Goal: Transaction & Acquisition: Purchase product/service

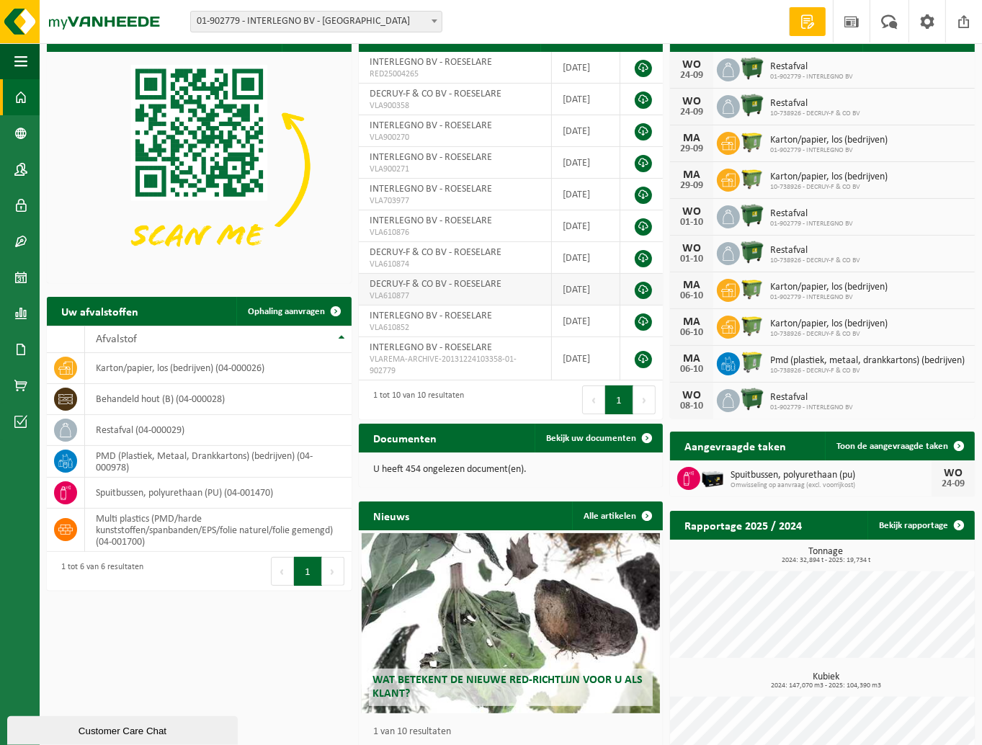
scroll to position [116, 0]
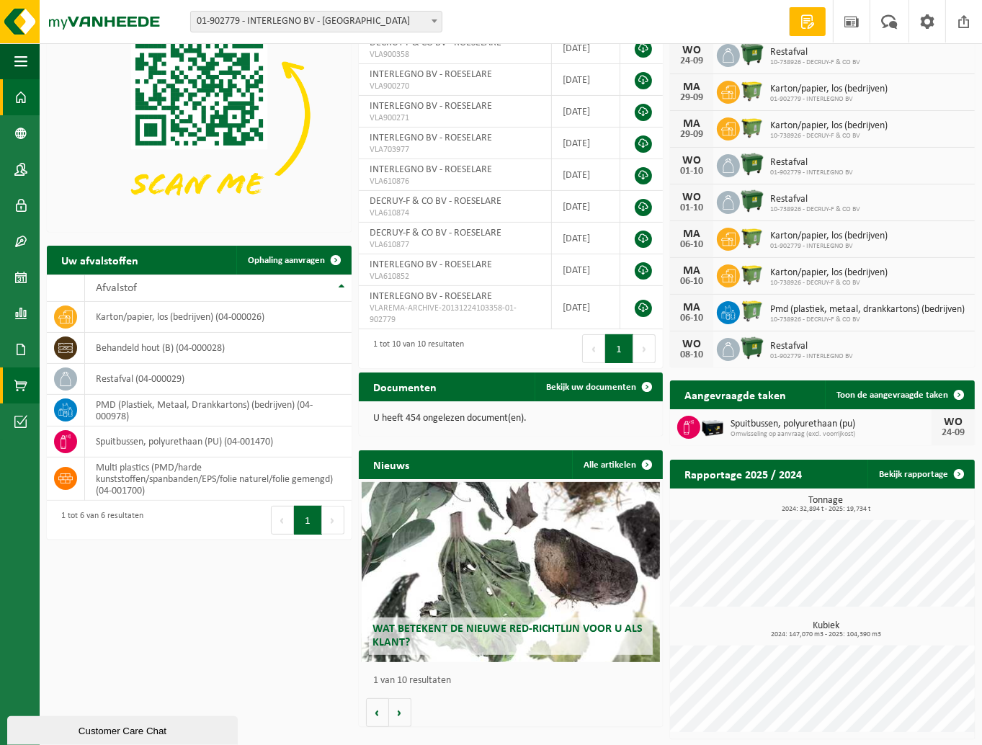
click at [21, 383] on span at bounding box center [20, 386] width 13 height 36
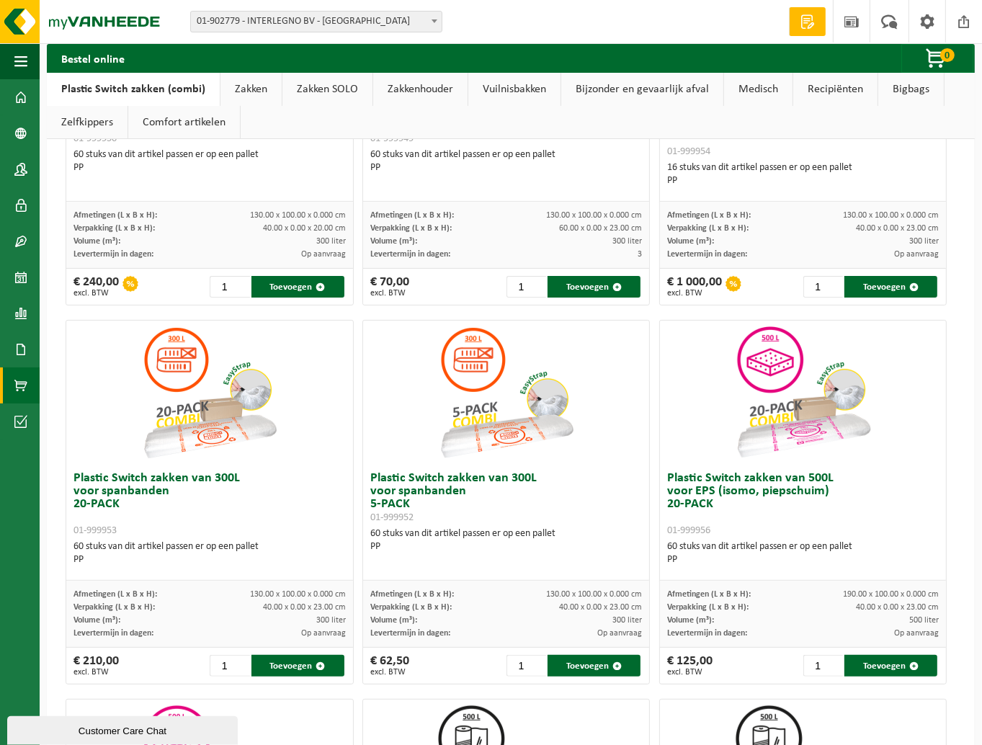
scroll to position [288, 0]
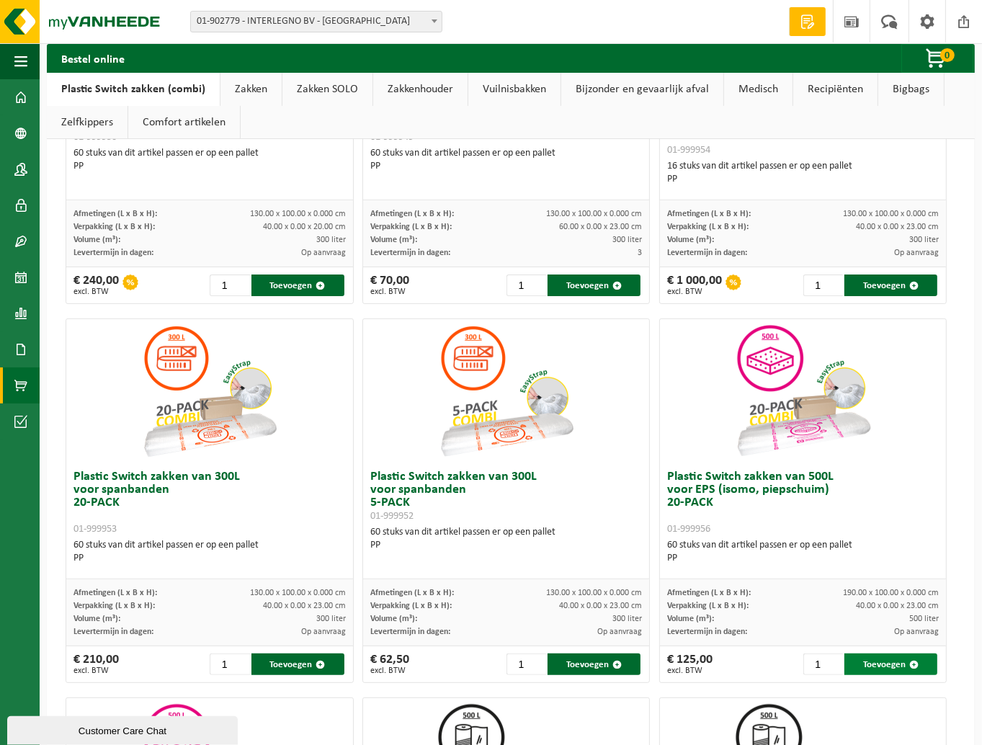
click at [870, 664] on button "Toevoegen" at bounding box center [891, 665] width 93 height 22
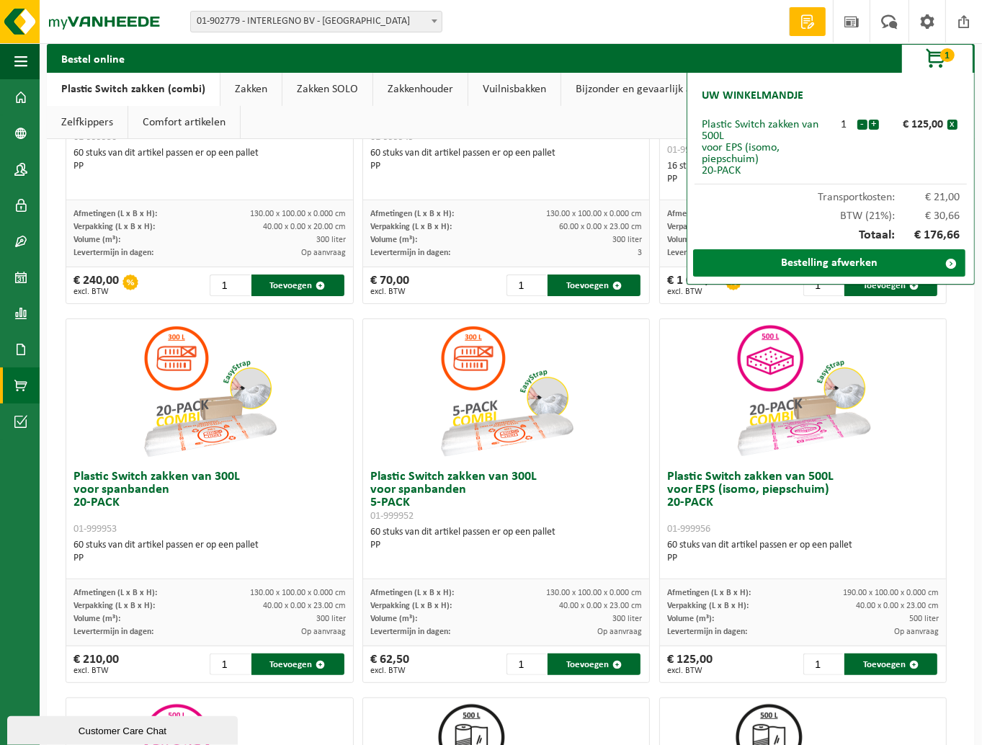
click at [837, 264] on link "Bestelling afwerken" at bounding box center [829, 262] width 272 height 27
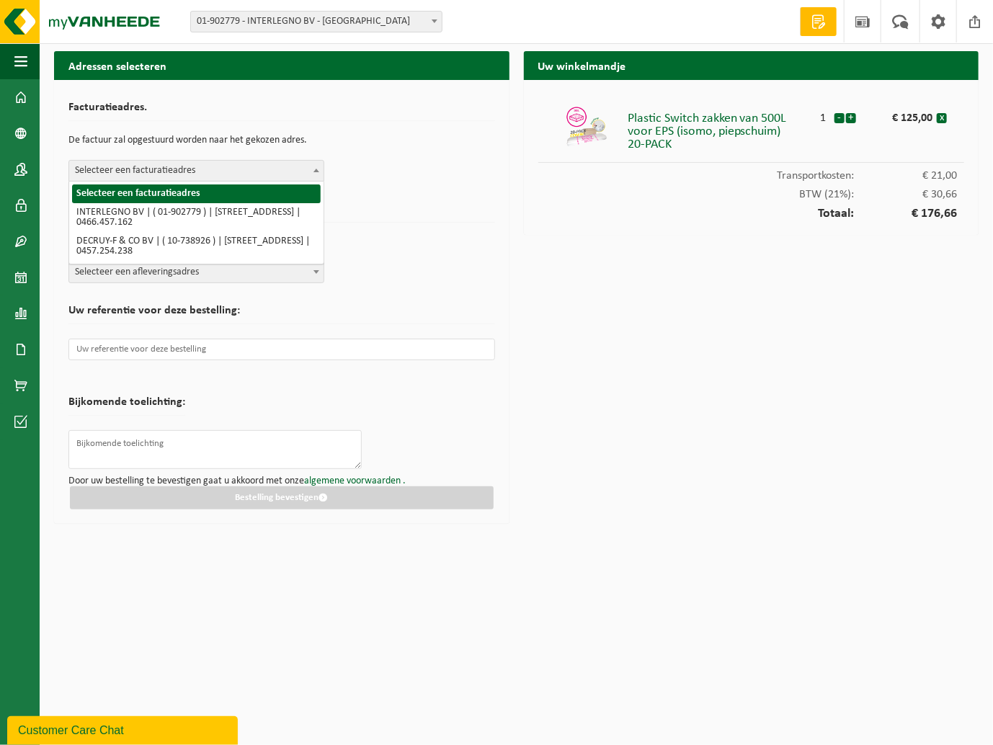
click at [314, 172] on span at bounding box center [316, 170] width 14 height 19
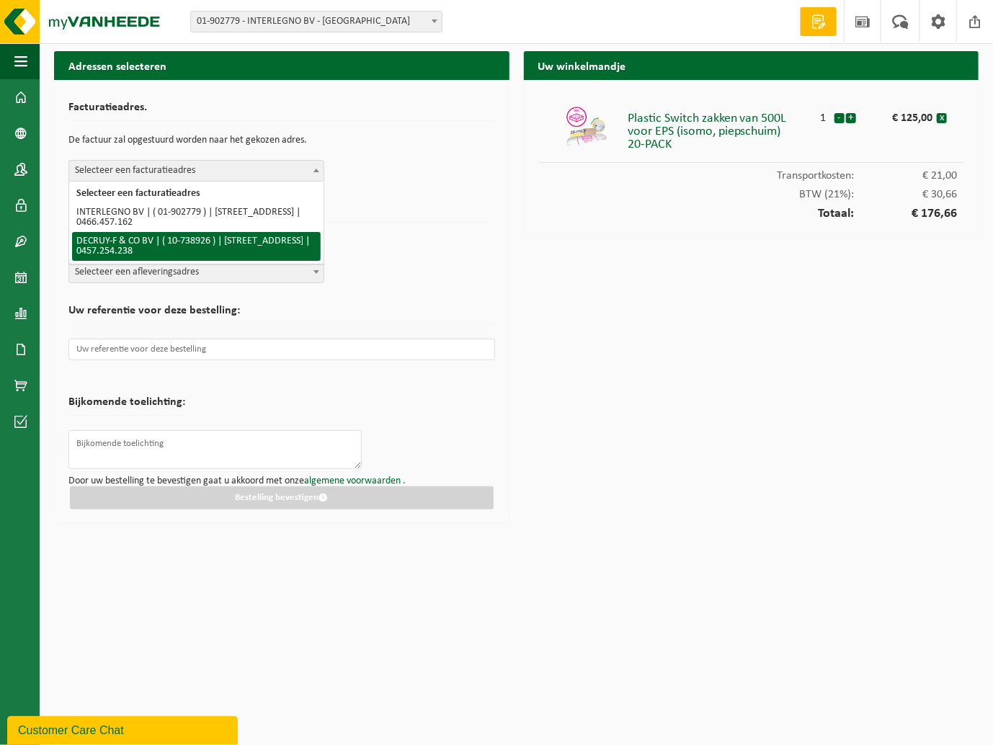
select select "19264"
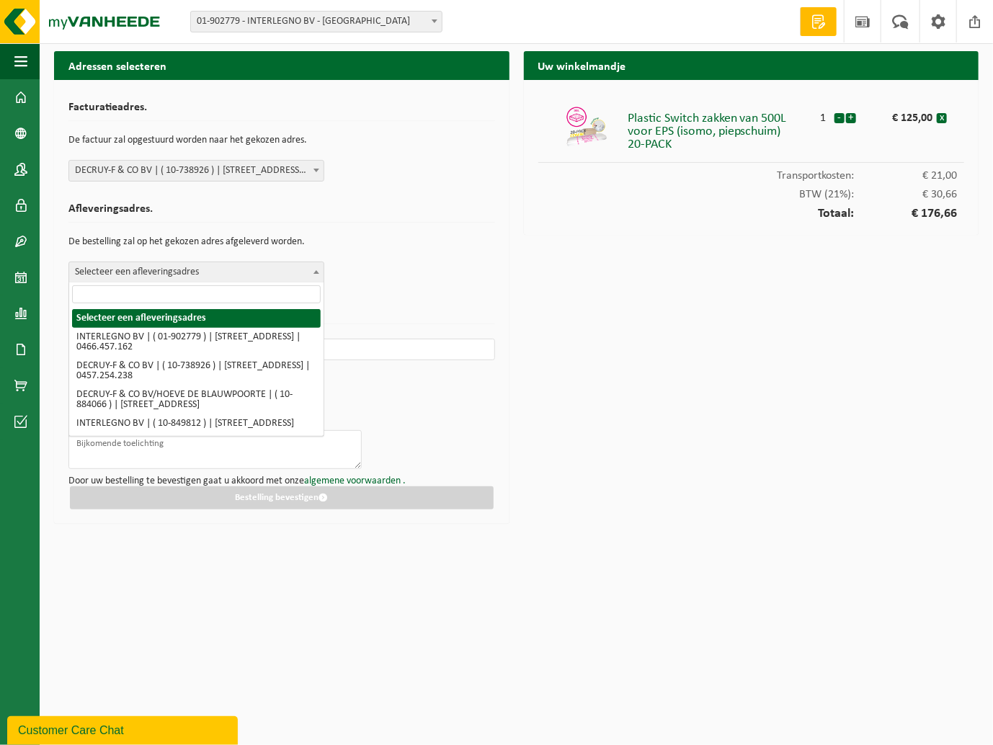
click at [316, 275] on span at bounding box center [316, 271] width 14 height 19
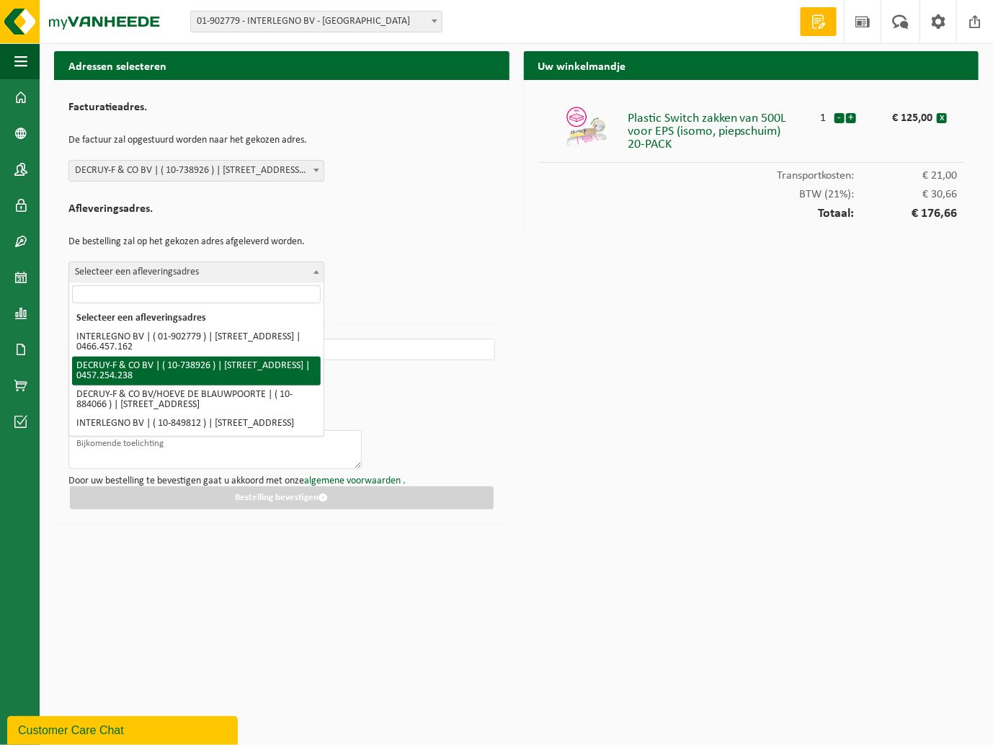
select select "19264"
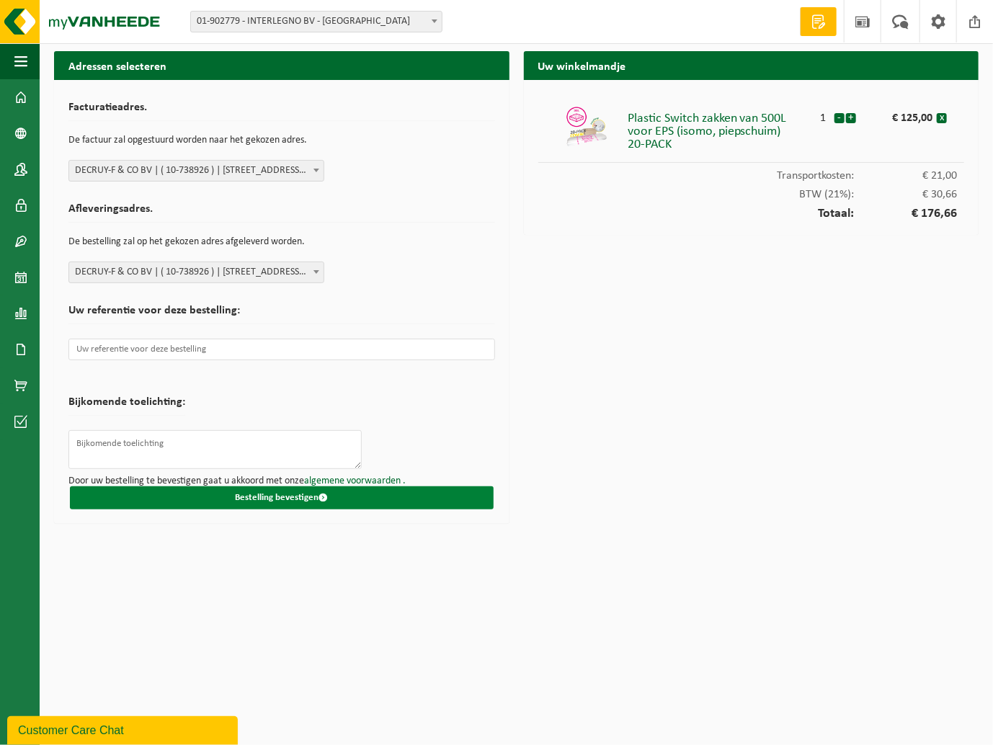
click at [298, 497] on button "Bestelling bevestigen" at bounding box center [282, 497] width 424 height 23
